Goal: Find specific page/section: Find specific page/section

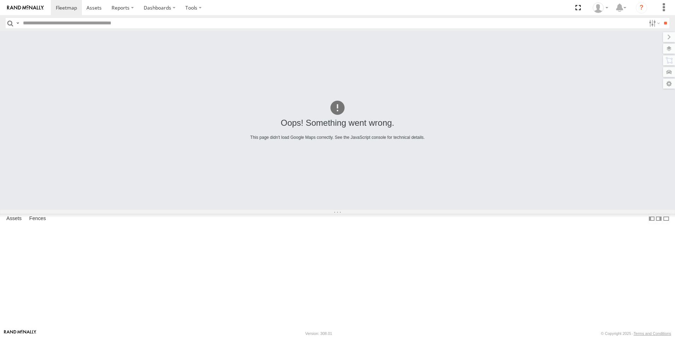
click at [35, 3] on link at bounding box center [25, 7] width 51 height 15
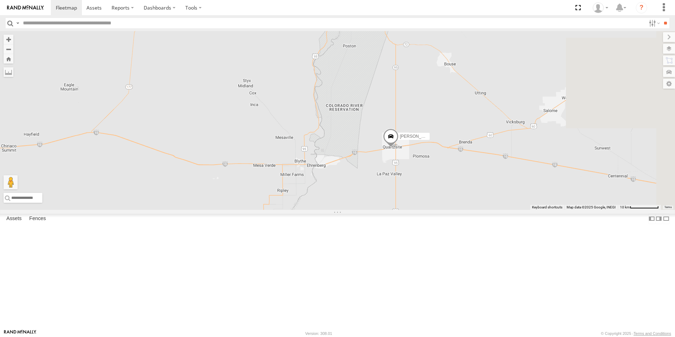
drag, startPoint x: 587, startPoint y: 235, endPoint x: 482, endPoint y: 236, distance: 104.6
click at [482, 210] on div "377214/JOSE SANCHEZ TAXZ467192 834274/JOY LUIS CAMPOS KEVIN/T-1656" at bounding box center [337, 120] width 675 height 179
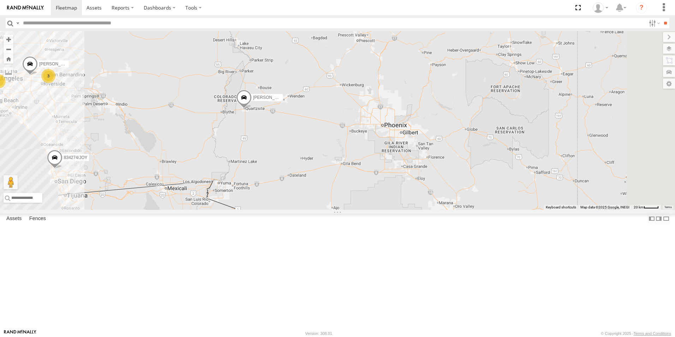
drag, startPoint x: 524, startPoint y: 271, endPoint x: 335, endPoint y: 199, distance: 202.8
click at [335, 199] on div "377214/JOSE SANCHEZ 834274/JOY LUIS CAMPOS KEVIN/T-1656 68 2 2 2 3 2" at bounding box center [337, 120] width 675 height 179
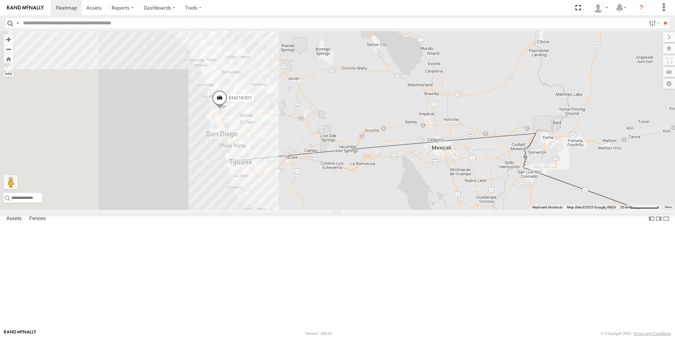
drag, startPoint x: 255, startPoint y: 159, endPoint x: 758, endPoint y: 219, distance: 506.6
click at [675, 219] on html at bounding box center [337, 168] width 675 height 337
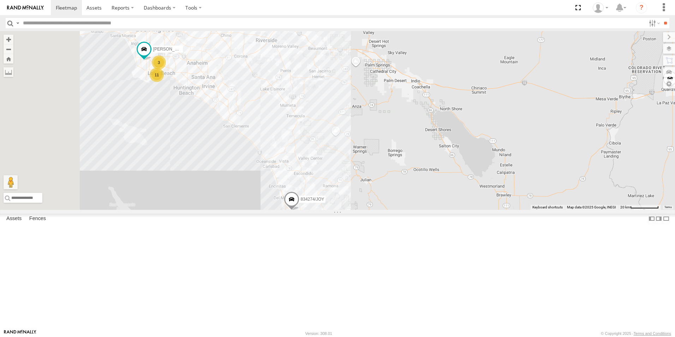
drag, startPoint x: 350, startPoint y: 102, endPoint x: 391, endPoint y: 207, distance: 112.9
click at [391, 207] on div "377214/JOSE SANCHEZ 834274/JOY KEVIN/T-1656 TLXZ452049 11 3 JOSE P" at bounding box center [337, 120] width 675 height 179
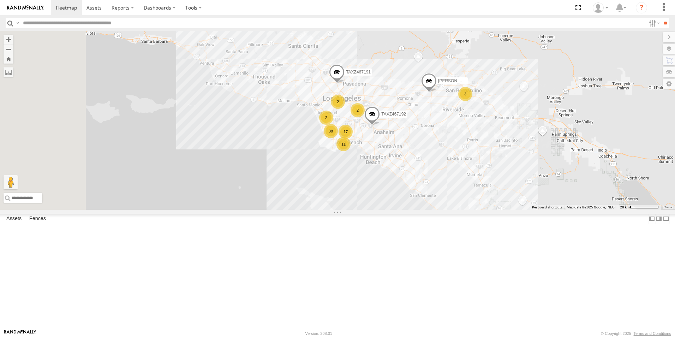
drag, startPoint x: 317, startPoint y: 164, endPoint x: 500, endPoint y: 229, distance: 194.3
click at [500, 210] on div "377214/JOSE SANCHEZ 834274/JOY KEVIN/T-1656 11 17 38 2 2 2 3 TAXZ467192 LUIS CA…" at bounding box center [337, 120] width 675 height 179
